Goal: Download file/media

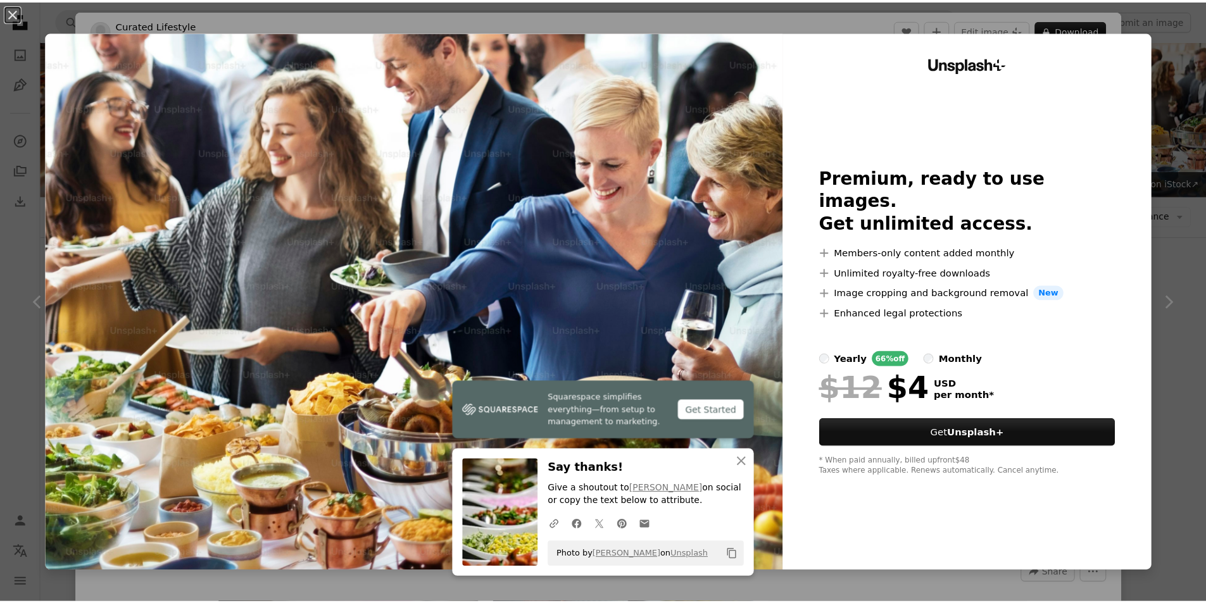
scroll to position [612, 0]
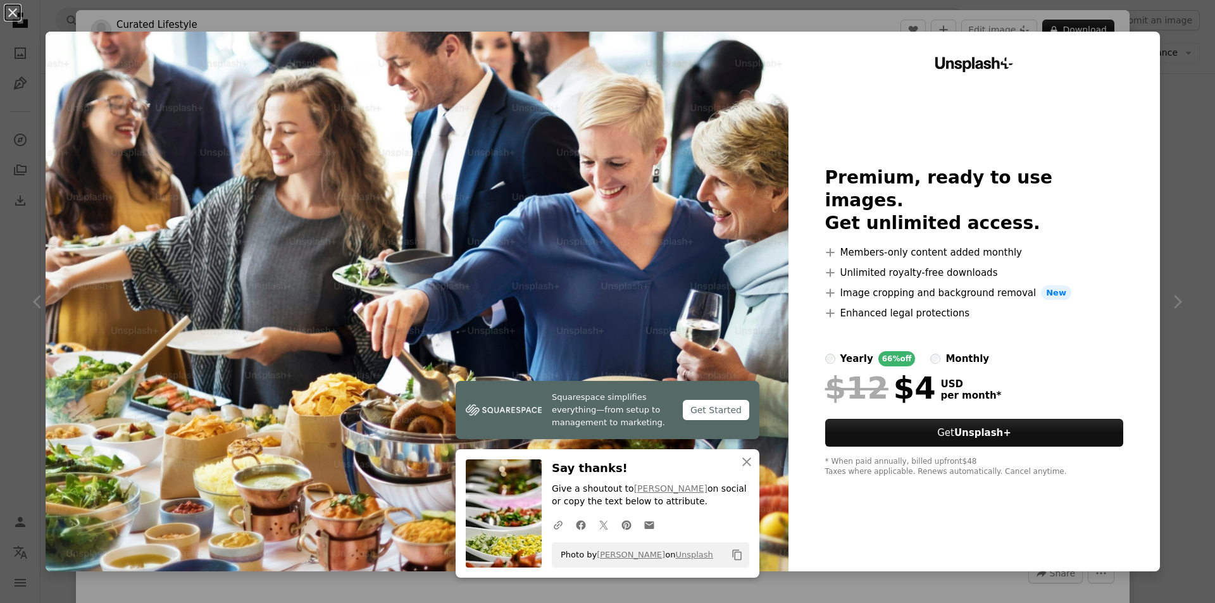
click at [1188, 116] on div "An X shape Squarespace simplifies everything—from setup to management to market…" at bounding box center [607, 301] width 1215 height 603
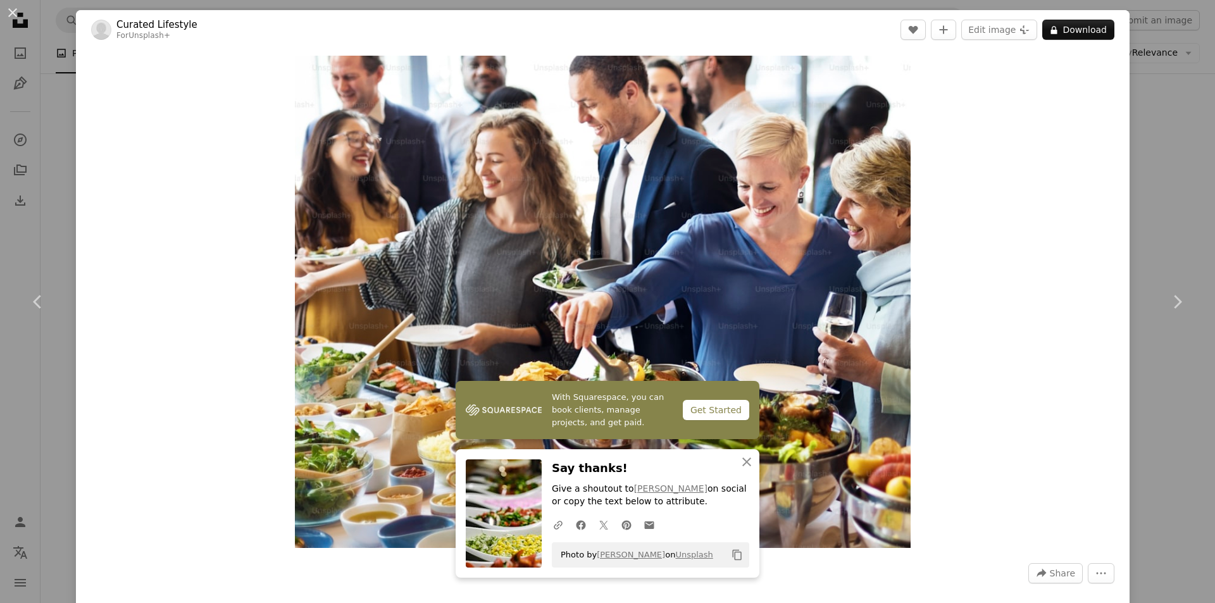
click at [1136, 206] on div "An X shape Chevron left Chevron right With Squarespace, you can book clients, m…" at bounding box center [607, 301] width 1215 height 603
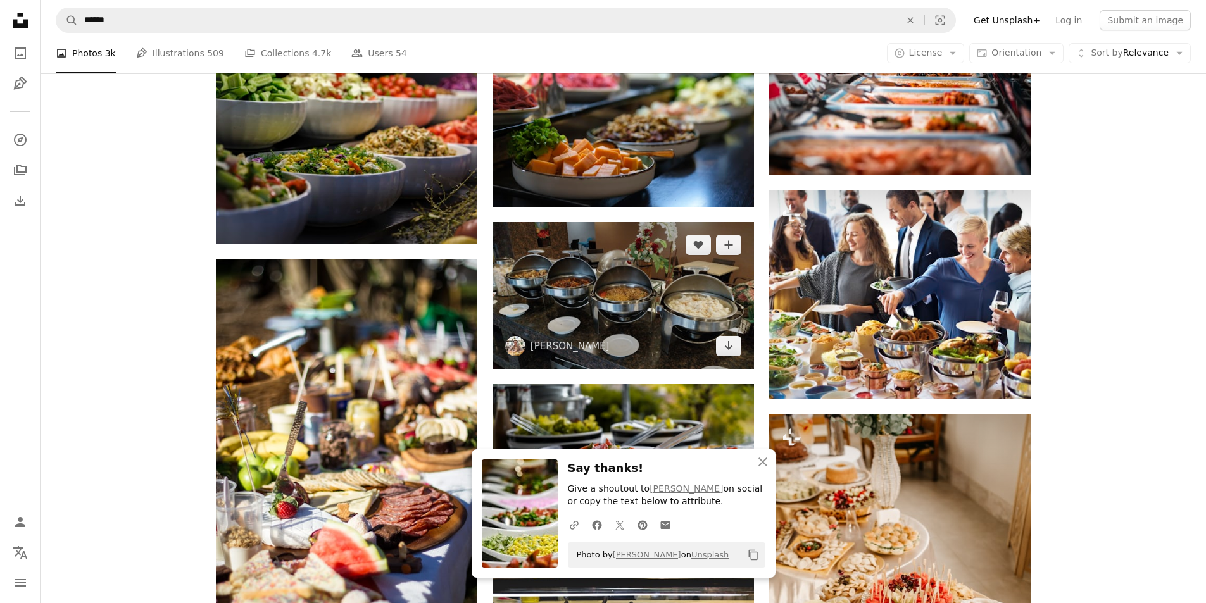
scroll to position [717, 0]
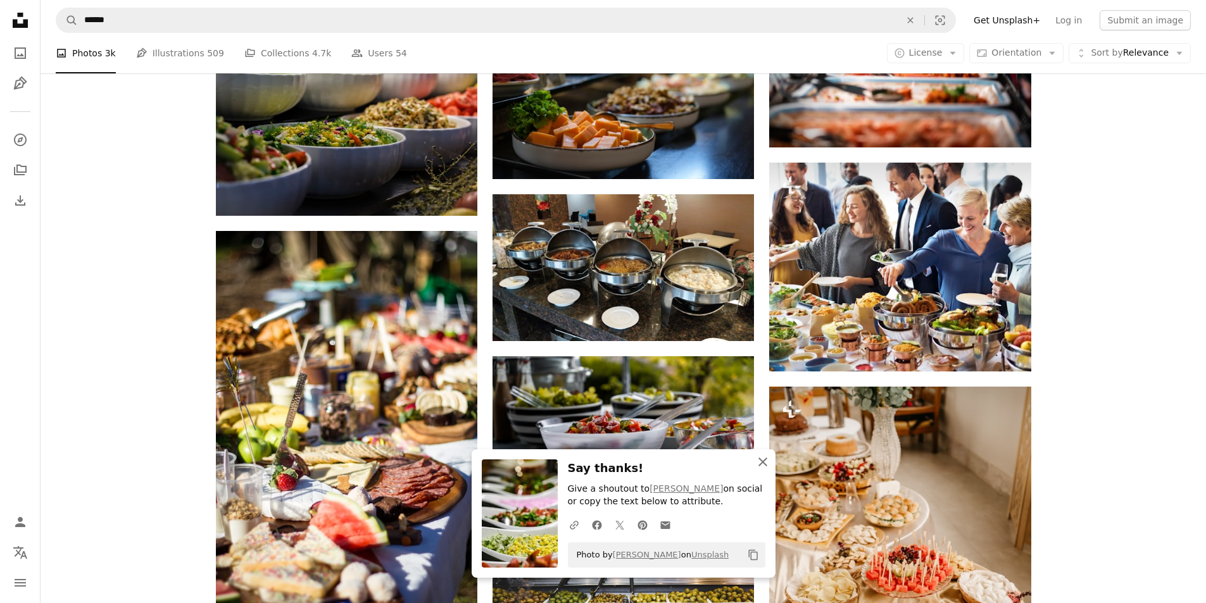
click at [762, 458] on icon "An X shape" at bounding box center [762, 461] width 15 height 15
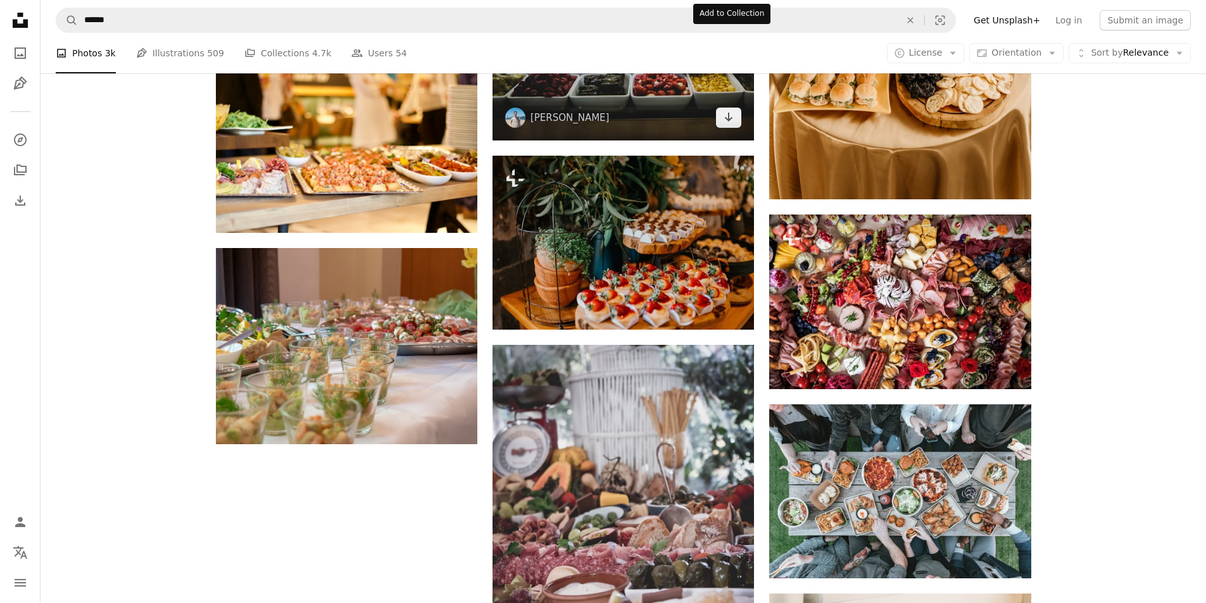
scroll to position [1350, 0]
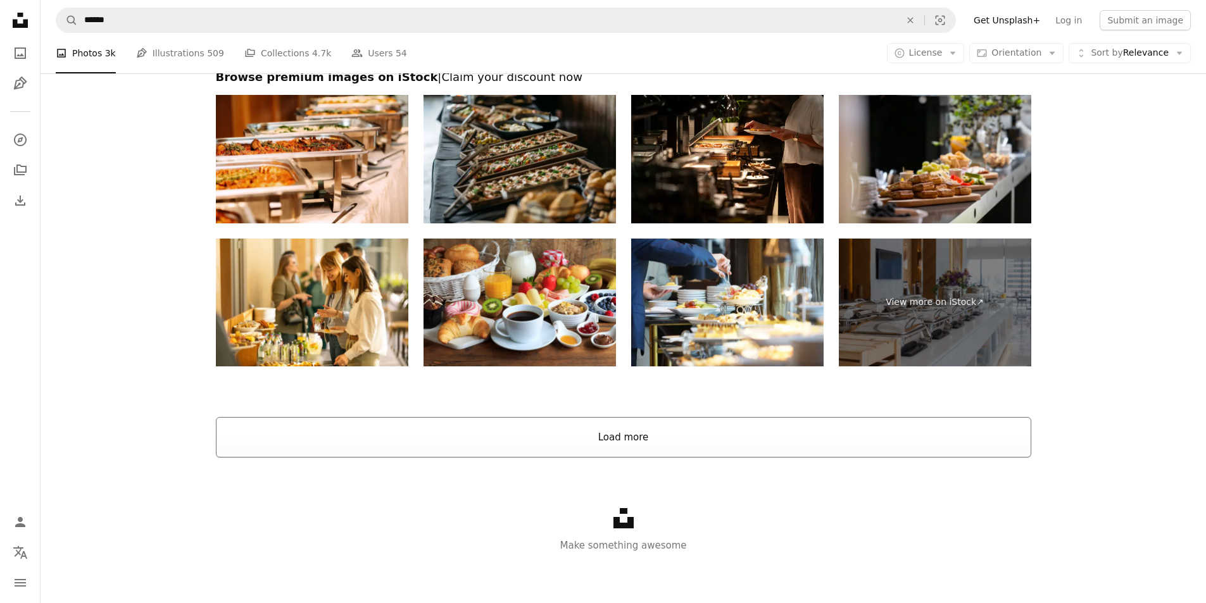
click at [661, 428] on button "Load more" at bounding box center [623, 437] width 815 height 41
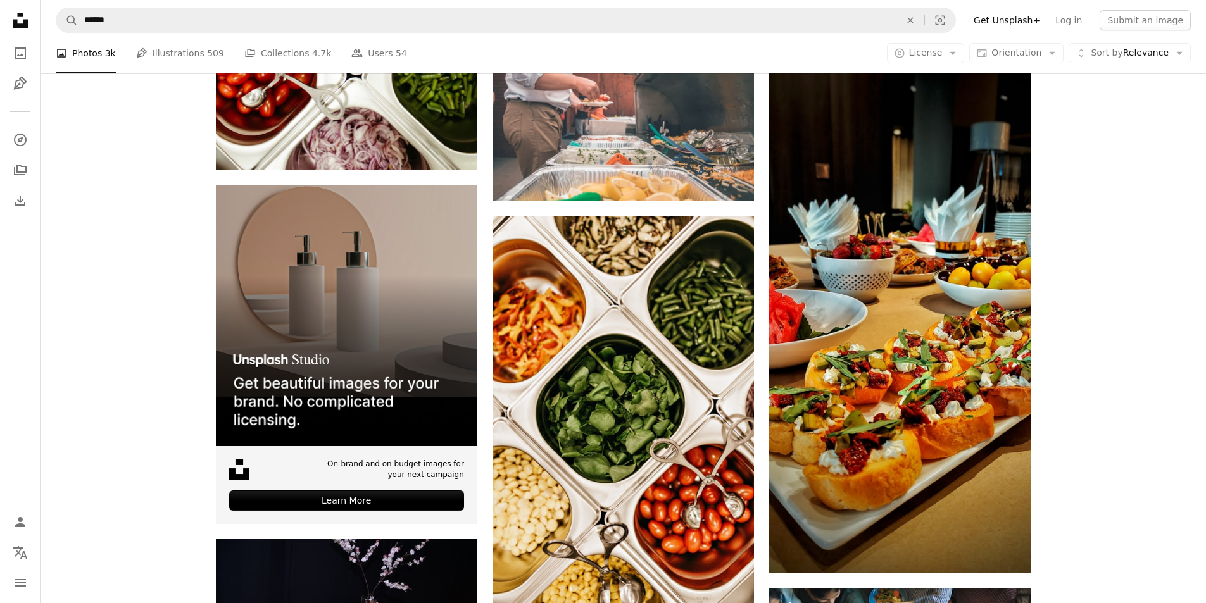
scroll to position [2948, 0]
